Goal: Find specific fact: Find specific fact

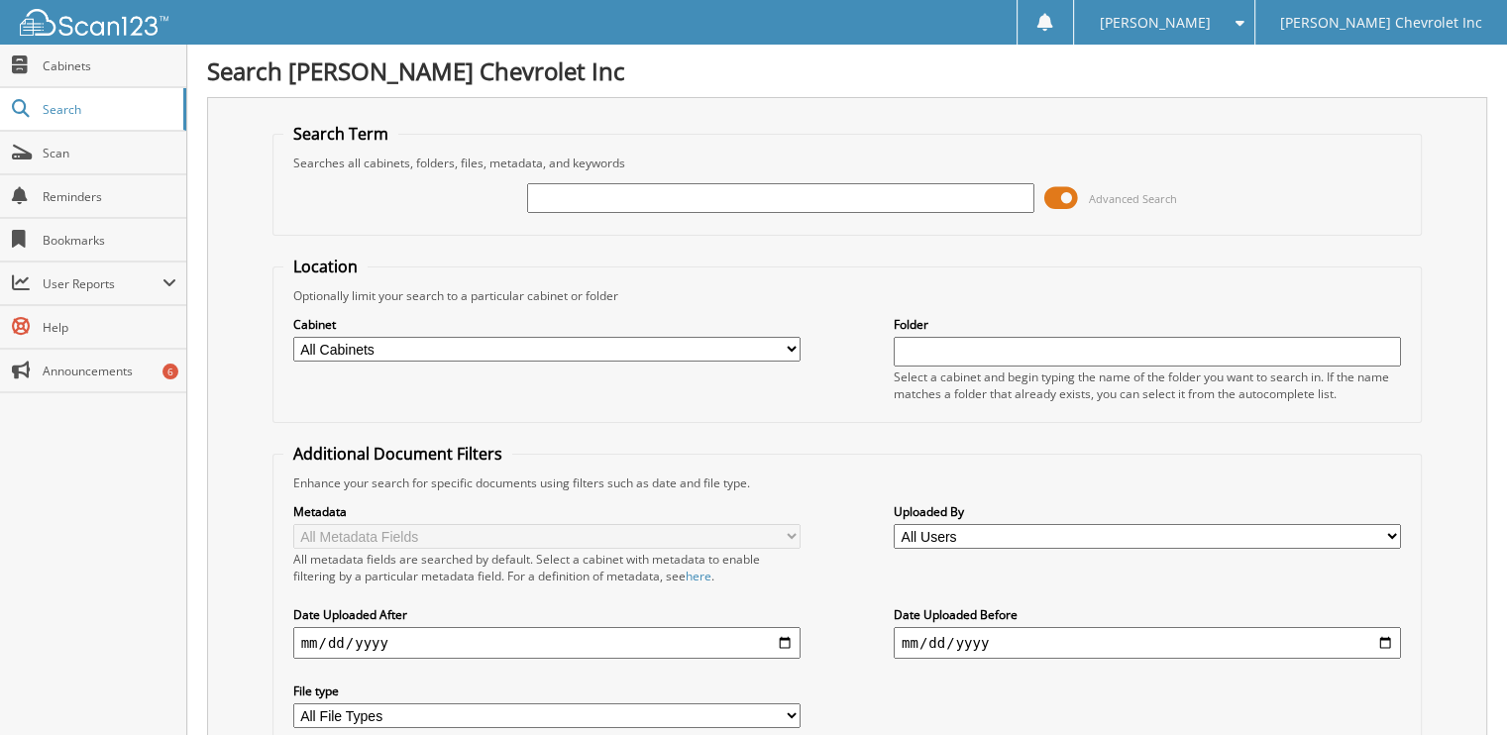
click at [63, 115] on span "Search" at bounding box center [108, 109] width 131 height 17
click at [638, 193] on input "text" at bounding box center [780, 198] width 507 height 30
type input "19040"
click at [82, 119] on link "Search" at bounding box center [93, 109] width 186 height 43
